Goal: Task Accomplishment & Management: Complete application form

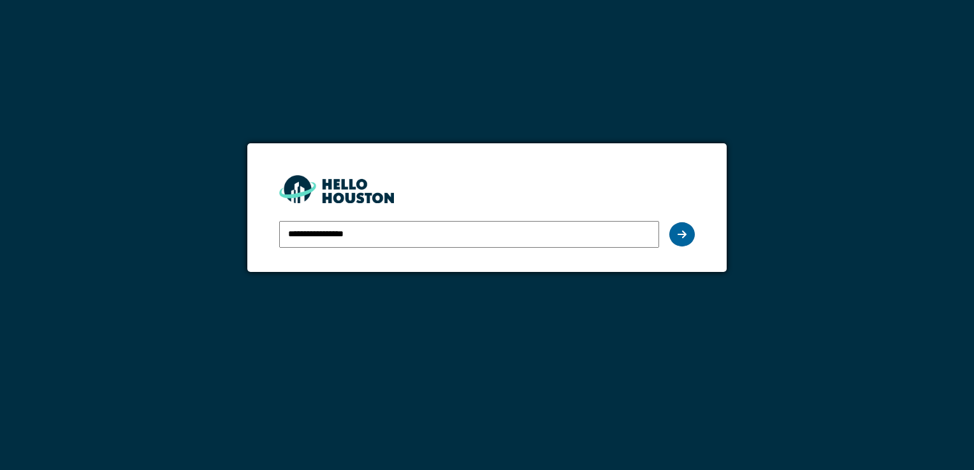
click at [688, 233] on div at bounding box center [681, 234] width 25 height 24
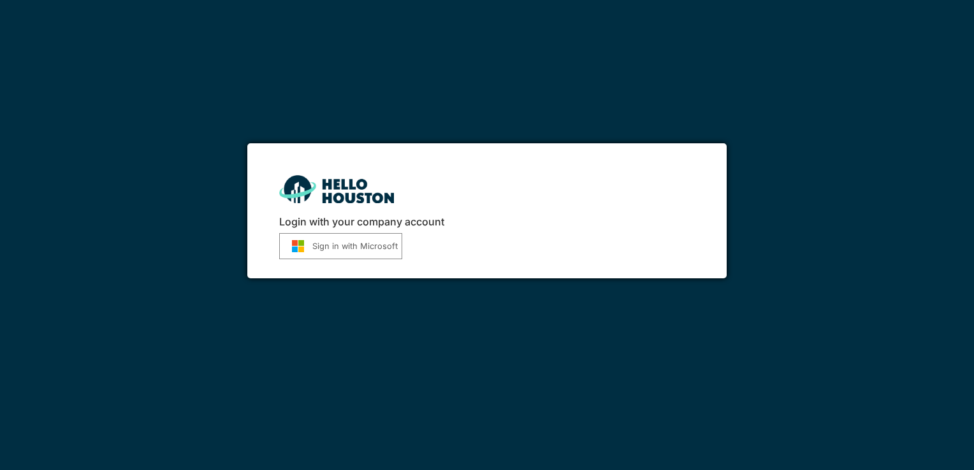
click at [354, 250] on button "Sign in with Microsoft" at bounding box center [340, 246] width 123 height 26
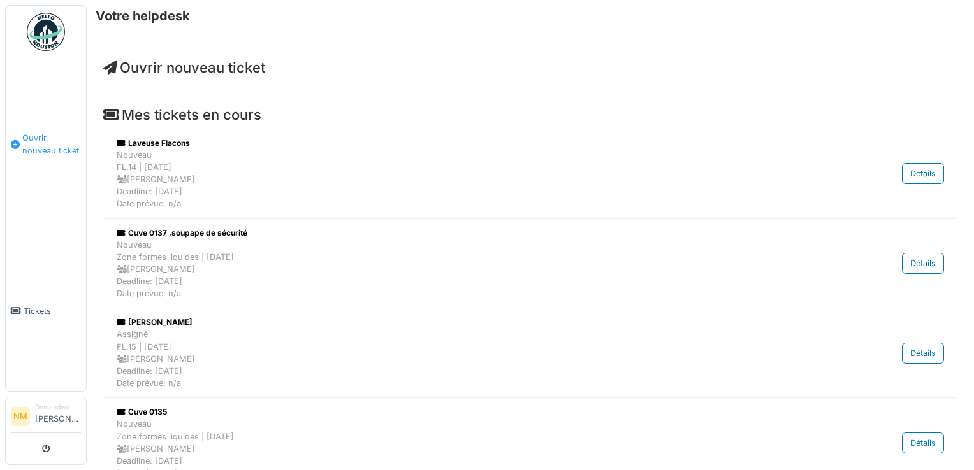
click at [50, 141] on span "Ouvrir nouveau ticket" at bounding box center [51, 144] width 59 height 24
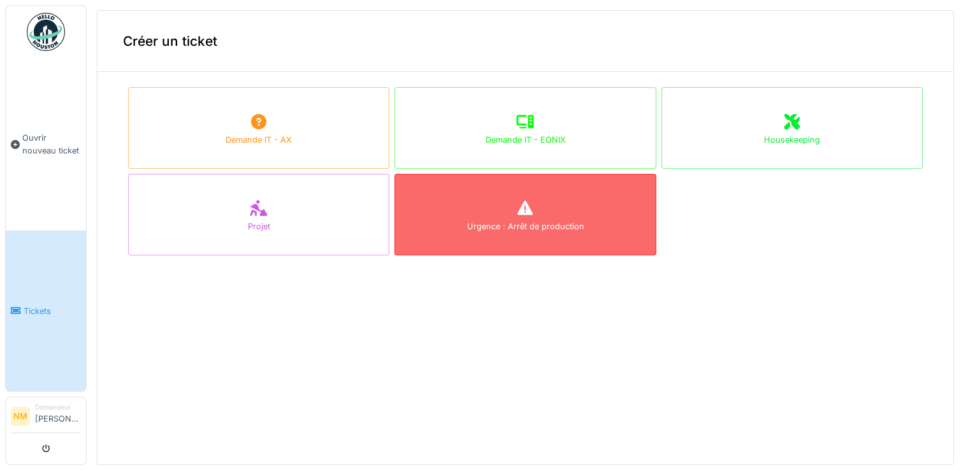
click at [609, 215] on div "Urgence : Arrêt de production" at bounding box center [524, 215] width 261 height 82
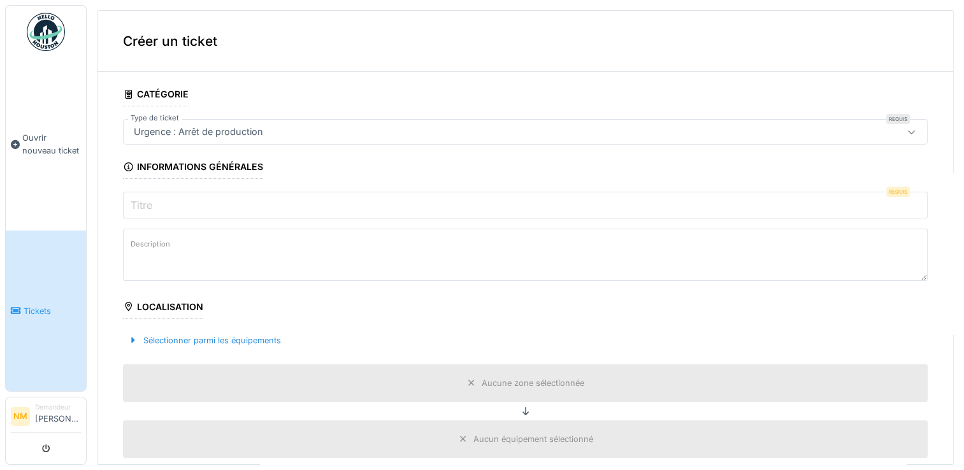
click at [306, 203] on input "Titre" at bounding box center [525, 205] width 805 height 27
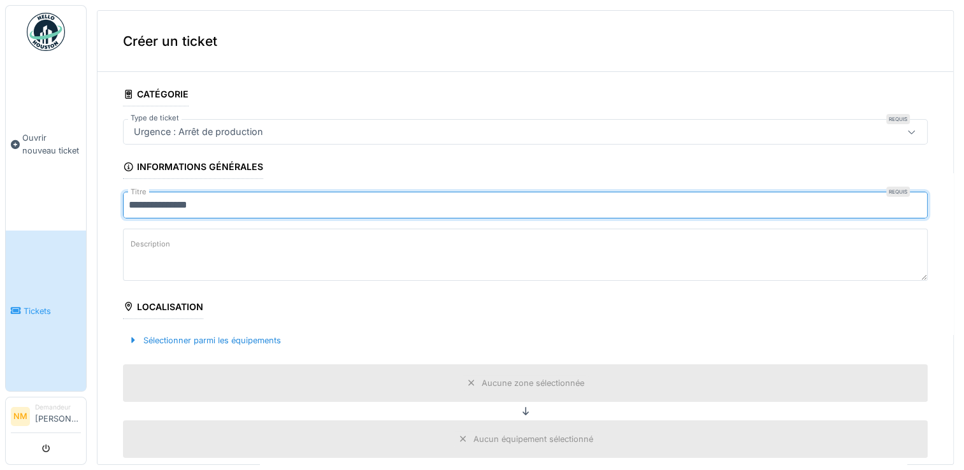
type input "**********"
click at [284, 248] on textarea "Description" at bounding box center [525, 255] width 805 height 52
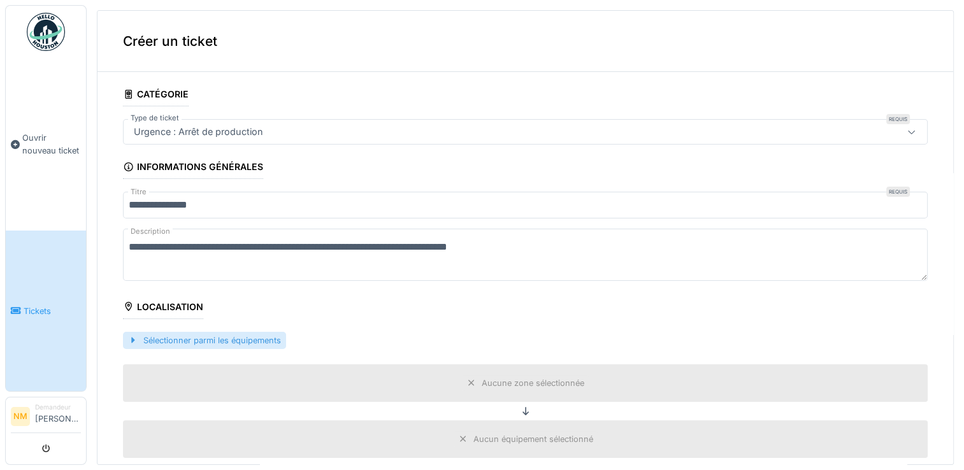
type textarea "**********"
click at [133, 338] on div at bounding box center [133, 341] width 10 height 12
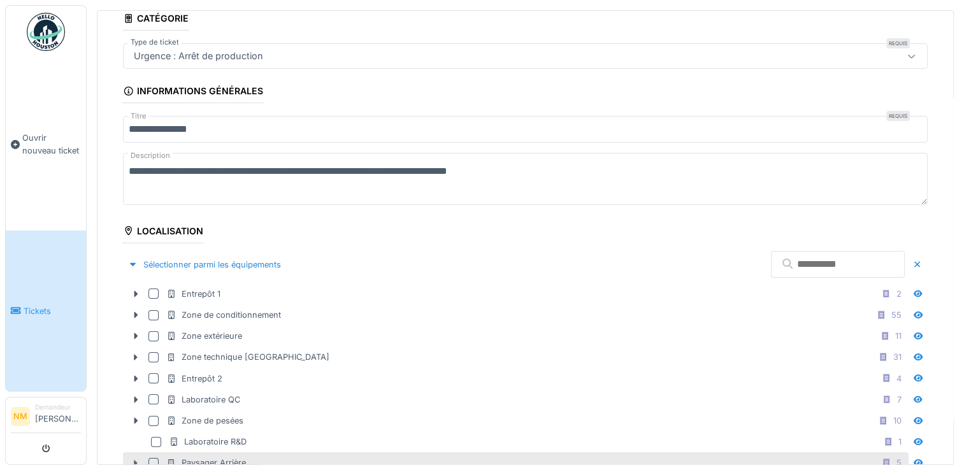
scroll to position [191, 0]
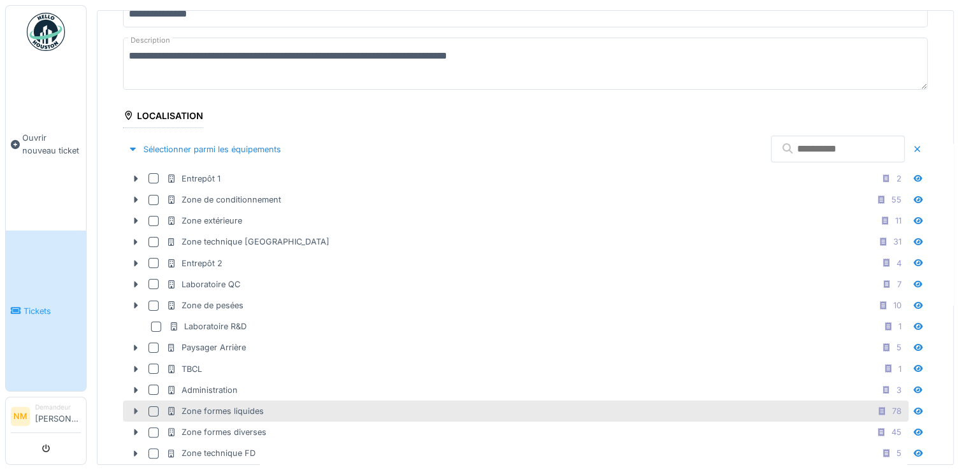
click at [136, 408] on icon at bounding box center [136, 411] width 4 height 6
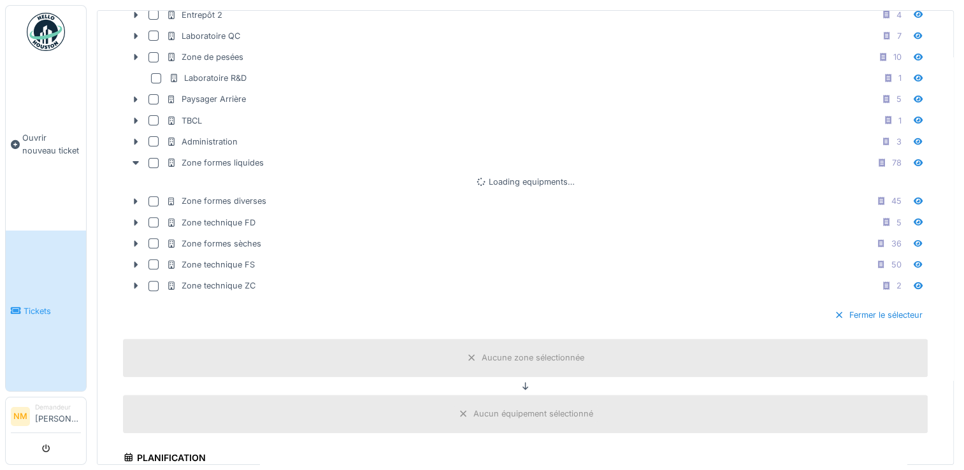
scroll to position [446, 0]
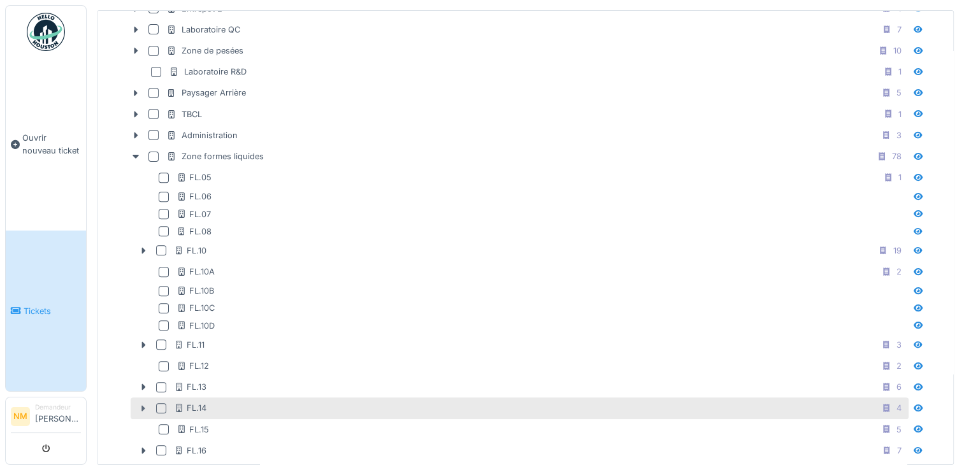
click at [143, 405] on icon at bounding box center [144, 408] width 4 height 6
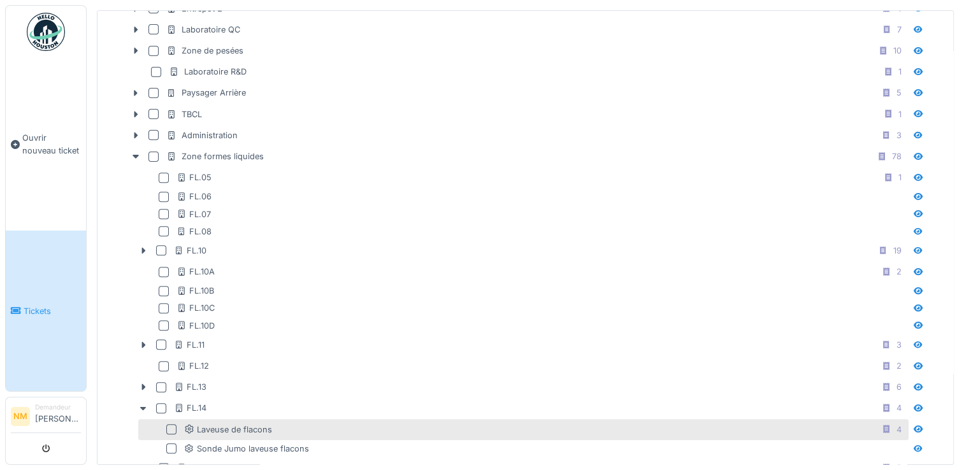
click at [171, 424] on div at bounding box center [171, 429] width 10 height 10
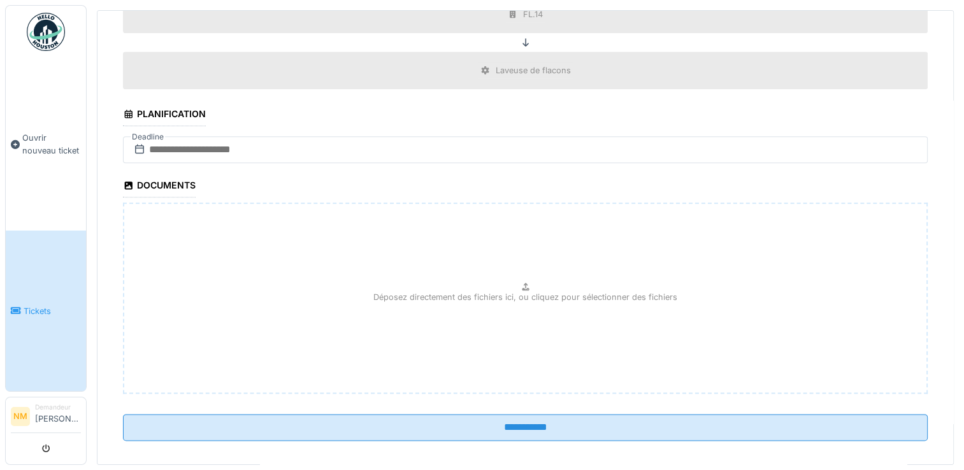
scroll to position [4, 0]
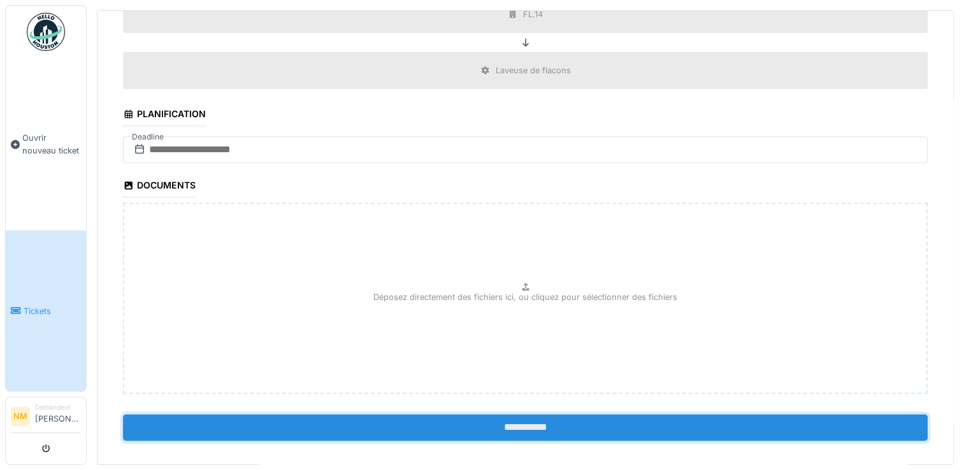
click at [508, 419] on input "**********" at bounding box center [525, 427] width 805 height 27
